Goal: Task Accomplishment & Management: Complete application form

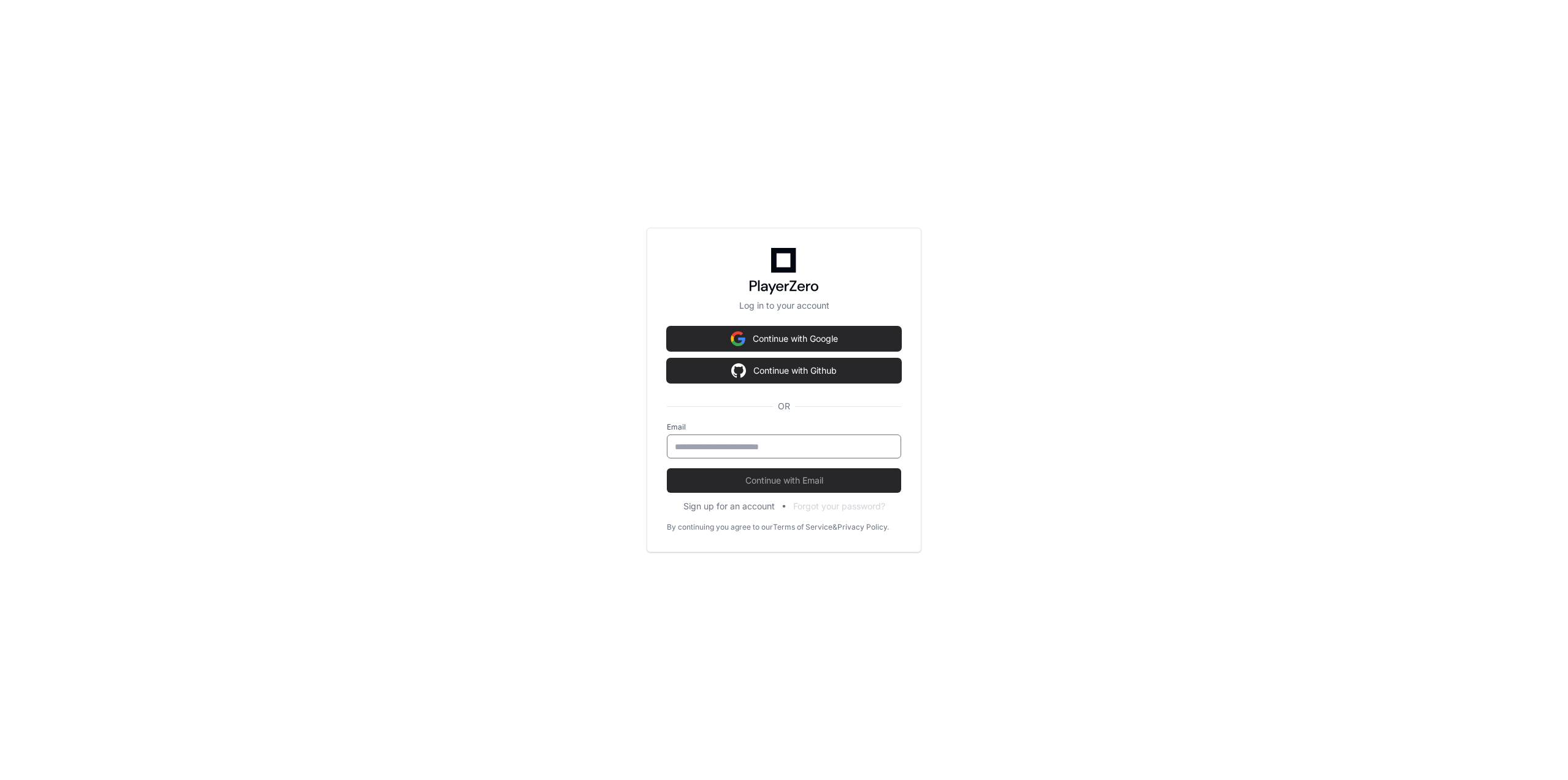
click at [807, 442] on input "email" at bounding box center [784, 446] width 219 height 12
type input "**********"
click at [800, 477] on span "Continue with Email" at bounding box center [784, 481] width 234 height 12
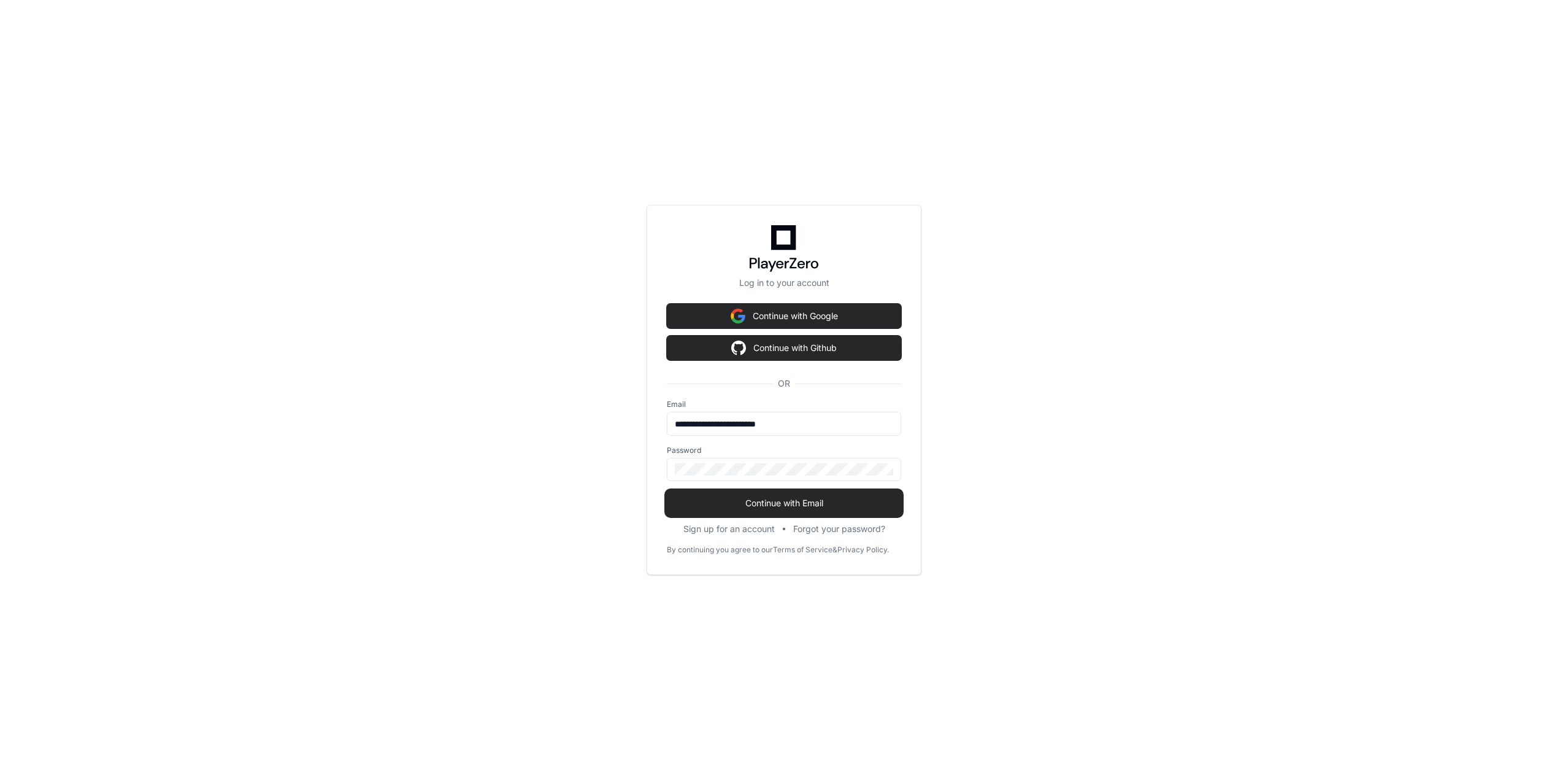
click at [786, 501] on span "Continue with Email" at bounding box center [784, 503] width 234 height 12
